Goal: Task Accomplishment & Management: Complete application form

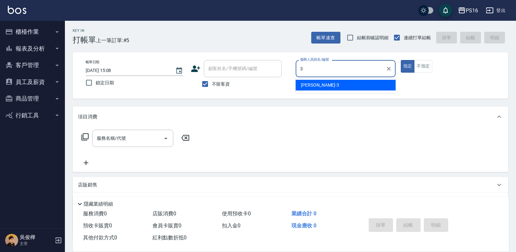
type input "[PERSON_NAME]-3"
type button "true"
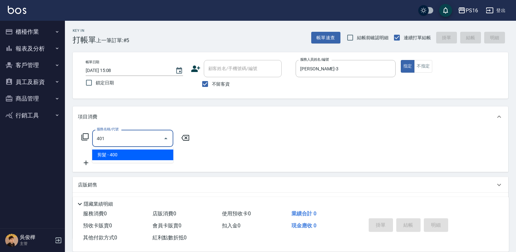
type input "剪髮(401)"
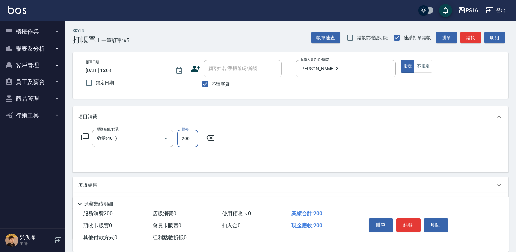
type input "200"
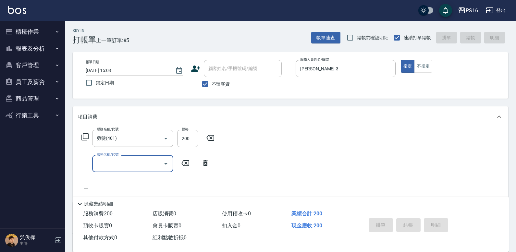
type input "[DATE] 17:59"
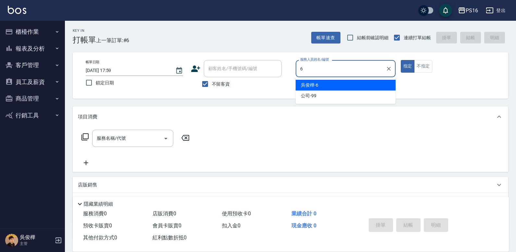
type input "[PERSON_NAME]-6"
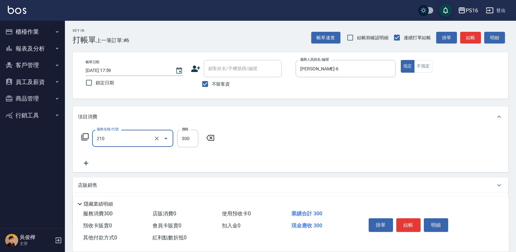
type input "歐娜洗髮精(210)"
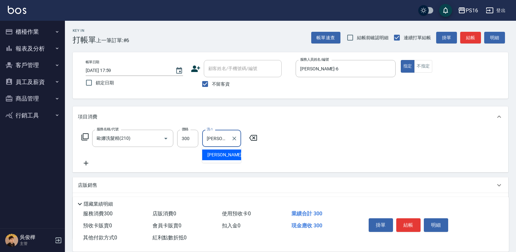
type input "[PERSON_NAME]-3"
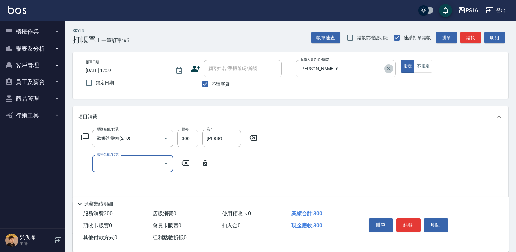
click at [391, 68] on icon "Clear" at bounding box center [389, 69] width 6 height 6
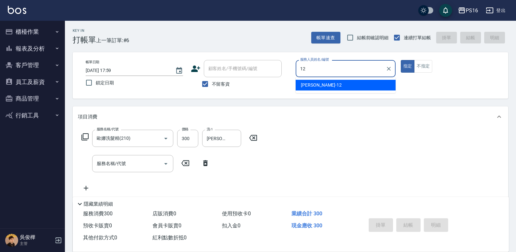
type input "[PERSON_NAME]-12"
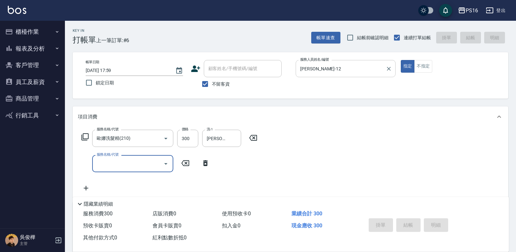
type input "[DATE] 18:00"
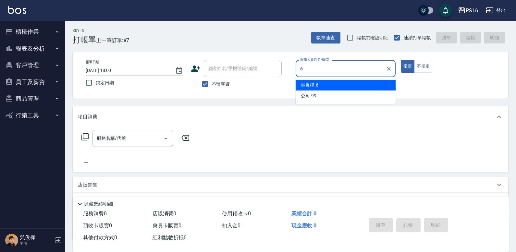
type input "[PERSON_NAME]-6"
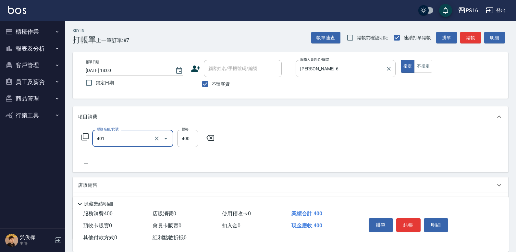
type input "剪髮(401)"
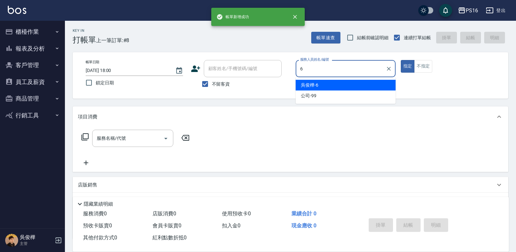
type input "[PERSON_NAME]-6"
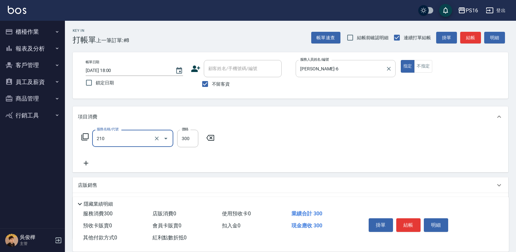
type input "歐娜洗髮精(210)"
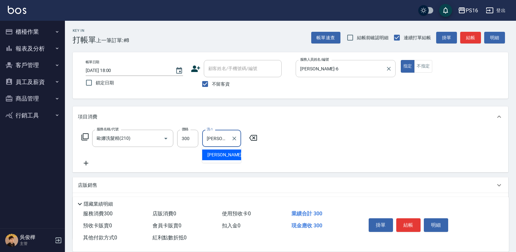
type input "[PERSON_NAME]-3"
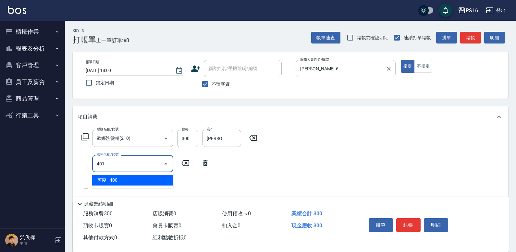
type input "剪髮(401)"
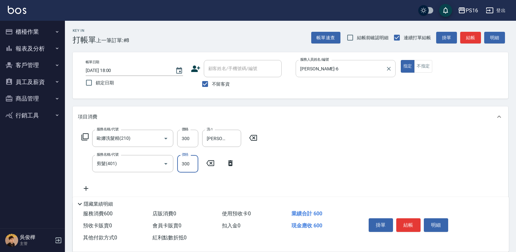
type input "300"
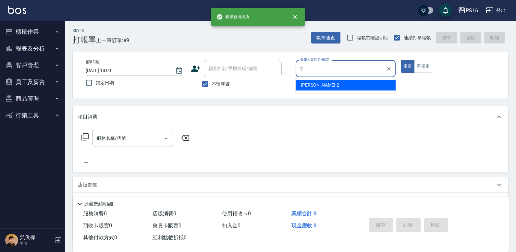
type input "[PERSON_NAME]-2"
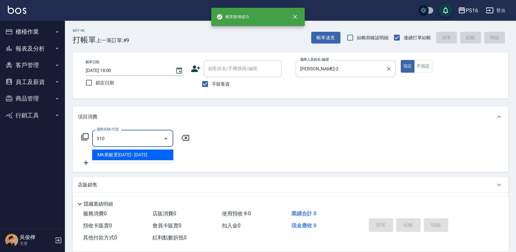
type input "MK果酸燙2000(310)"
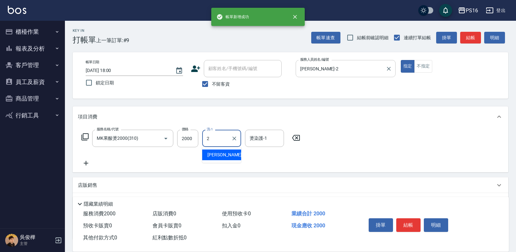
type input "[PERSON_NAME]-2"
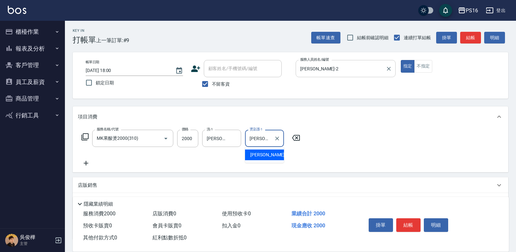
type input "[PERSON_NAME]-2"
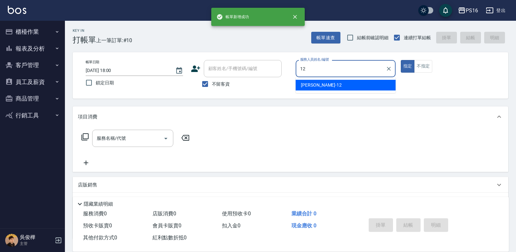
type input "[PERSON_NAME]-12"
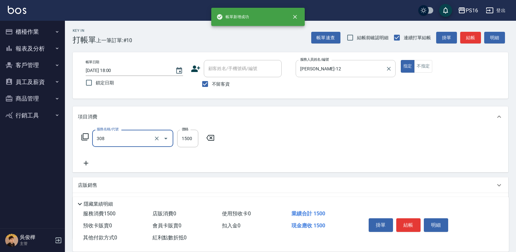
type input "效能離子燙1500(308)"
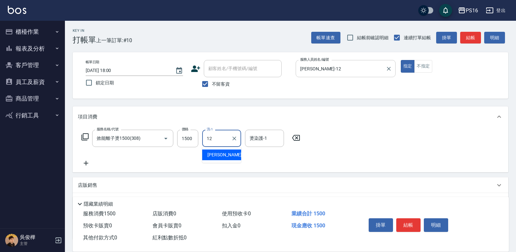
type input "[PERSON_NAME]-12"
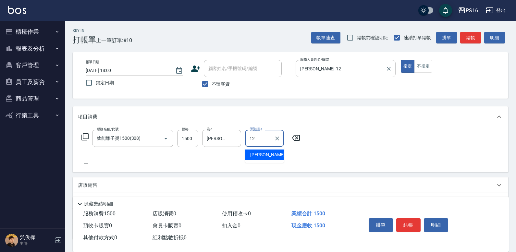
type input "[PERSON_NAME]-12"
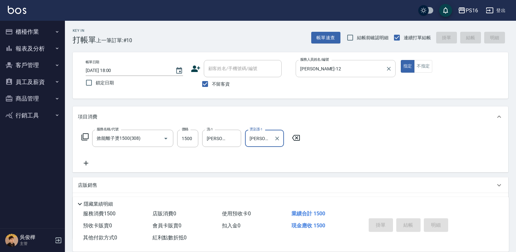
type input "[DATE] 18:01"
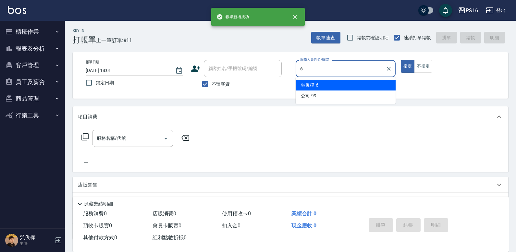
type input "[PERSON_NAME]-6"
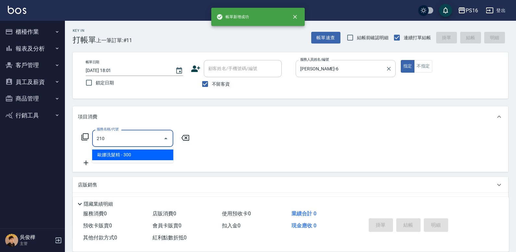
type input "歐娜洗髮精(210)"
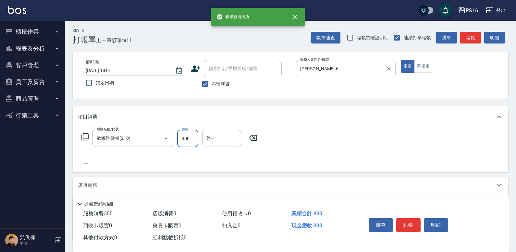
type input "2"
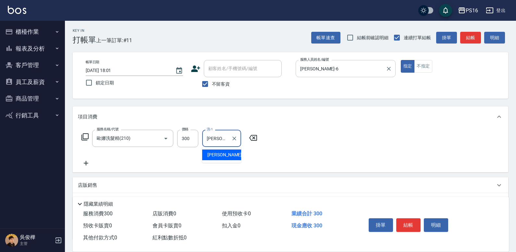
type input "[PERSON_NAME]-3"
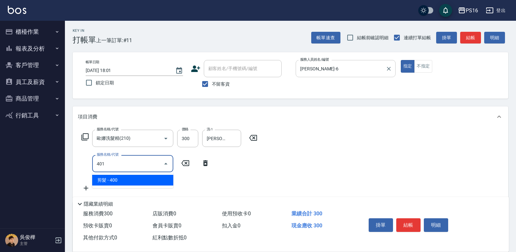
type input "剪髮(401)"
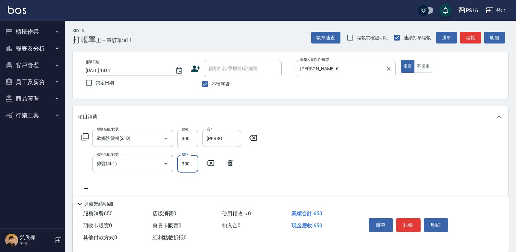
type input "350"
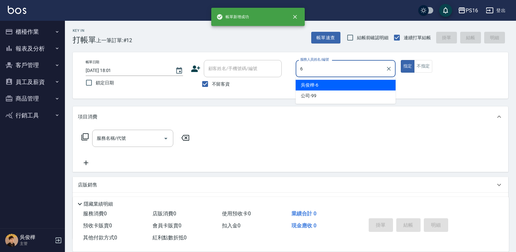
type input "[PERSON_NAME]-6"
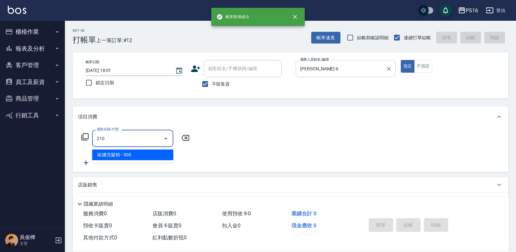
type input "歐娜洗髮精(210)"
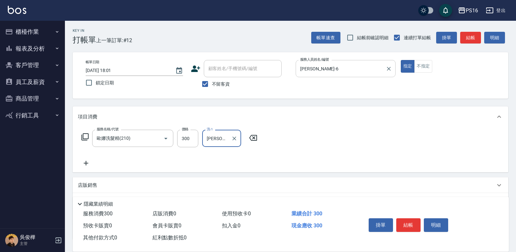
type input "[PERSON_NAME]-28"
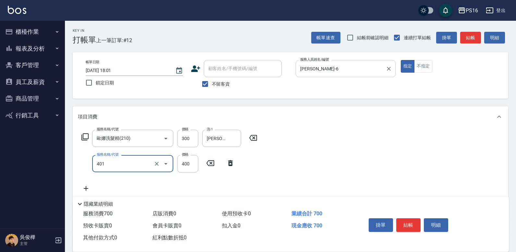
type input "剪髮(401)"
type input "350"
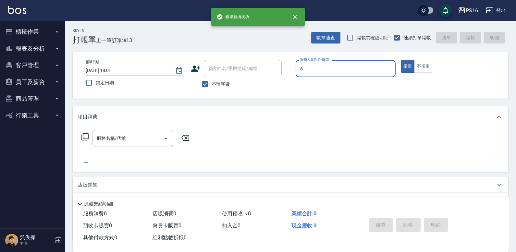
type input "[PERSON_NAME]-6"
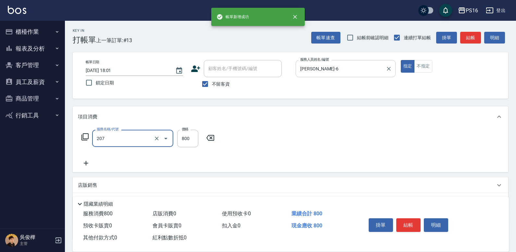
type input "清潔洗(207)"
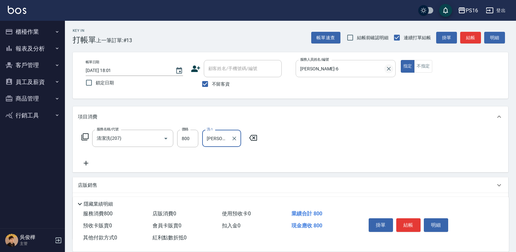
type input "[PERSON_NAME]-28"
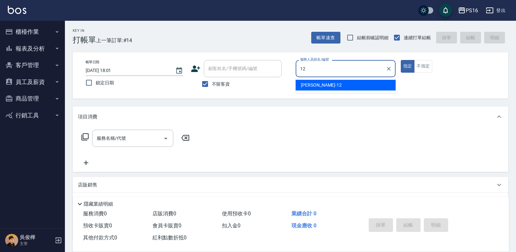
type input "[PERSON_NAME]-12"
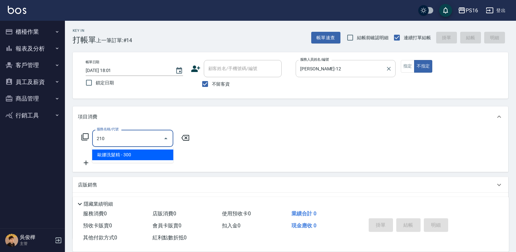
type input "歐娜洗髮精(210)"
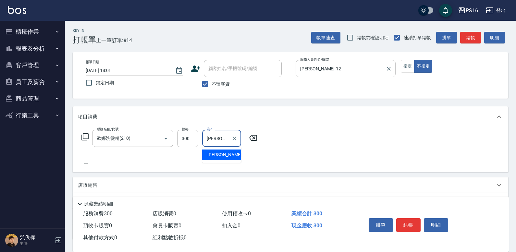
type input "[PERSON_NAME]-28"
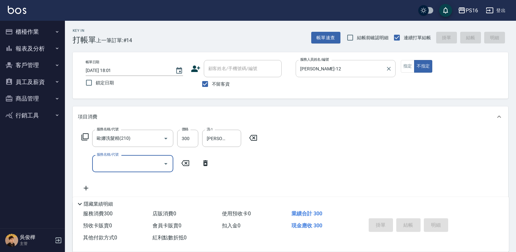
type input "3"
type input "[DATE] 18:28"
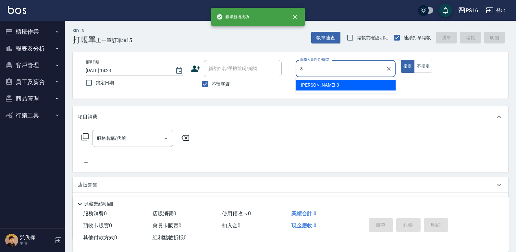
type input "[PERSON_NAME]-3"
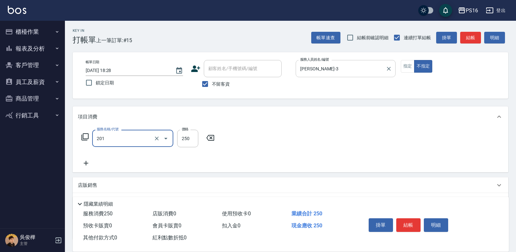
type input "洗髮(201)"
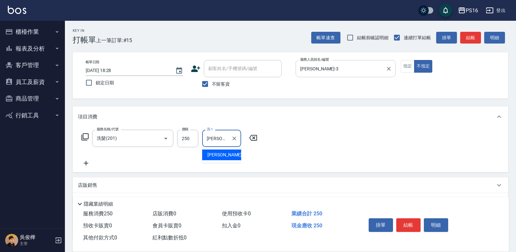
type input "[PERSON_NAME]-3"
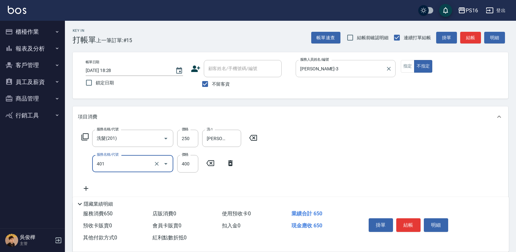
type input "剪髮(401)"
type input "200"
